Goal: Obtain resource: Obtain resource

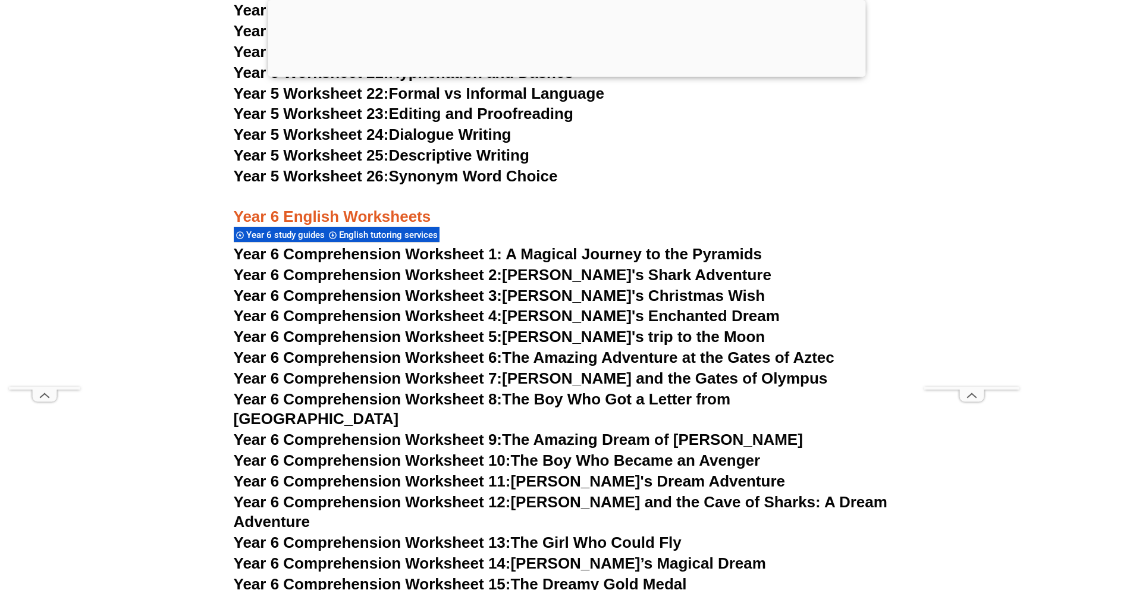
scroll to position [6580, 0]
click at [604, 256] on span "Year 6 Comprehension Worksheet 1: A Magical Journey to the Pyramids" at bounding box center [498, 255] width 529 height 18
click at [606, 278] on link "Year 6 Comprehension Worksheet 2: [PERSON_NAME]'s Shark Adventure" at bounding box center [503, 276] width 538 height 18
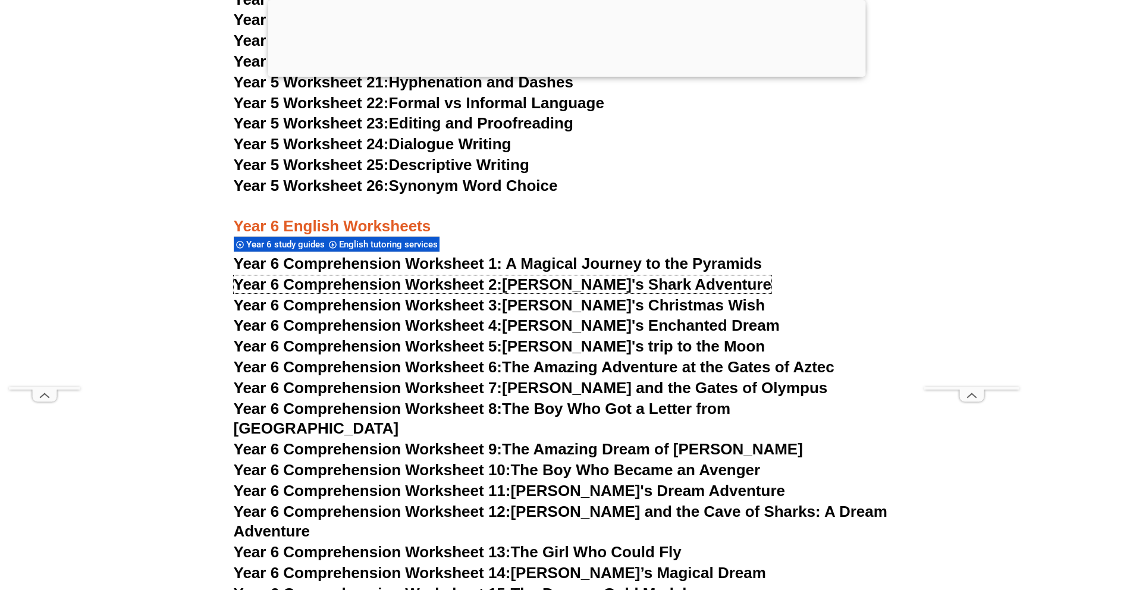
scroll to position [6557, 0]
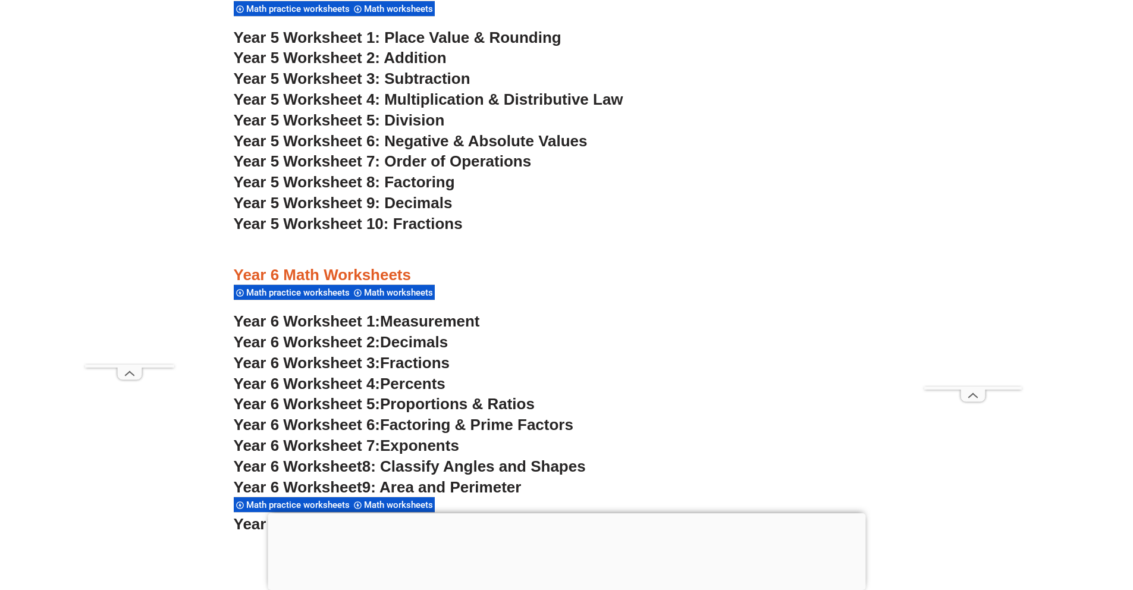
scroll to position [2597, 0]
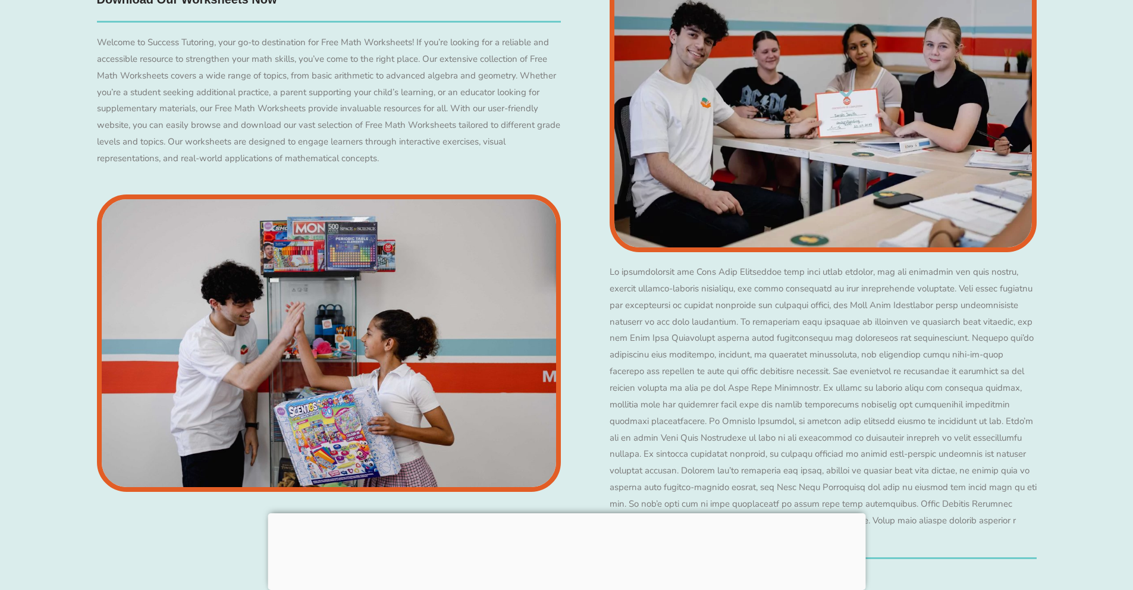
scroll to position [2594, 0]
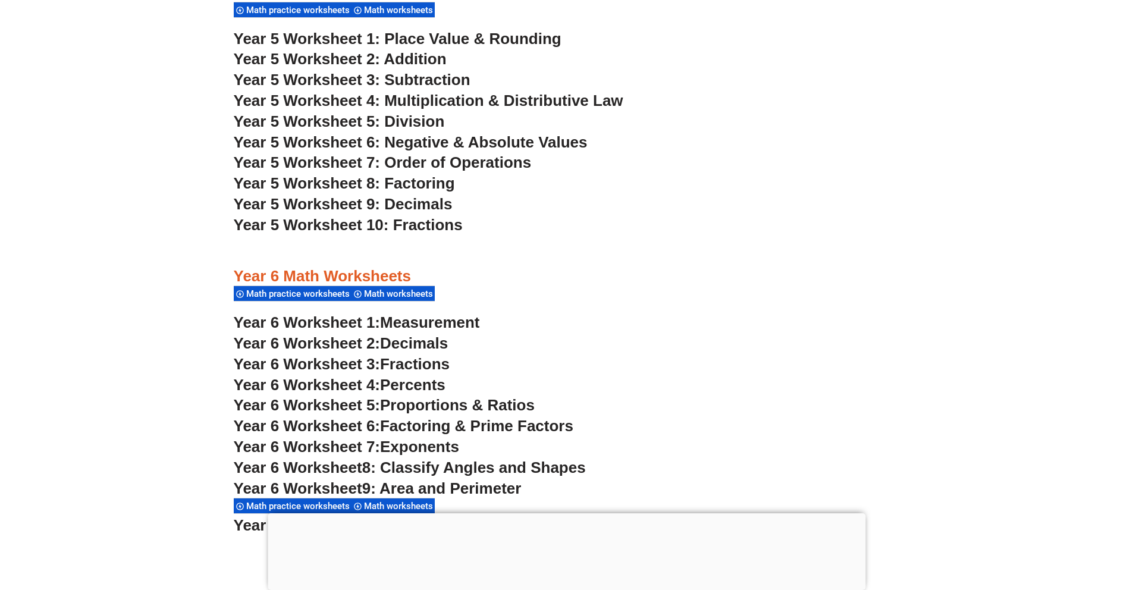
click at [426, 346] on span "Decimals" at bounding box center [414, 343] width 68 height 18
click at [440, 363] on span "Fractions" at bounding box center [415, 364] width 70 height 18
